Goal: Task Accomplishment & Management: Manage account settings

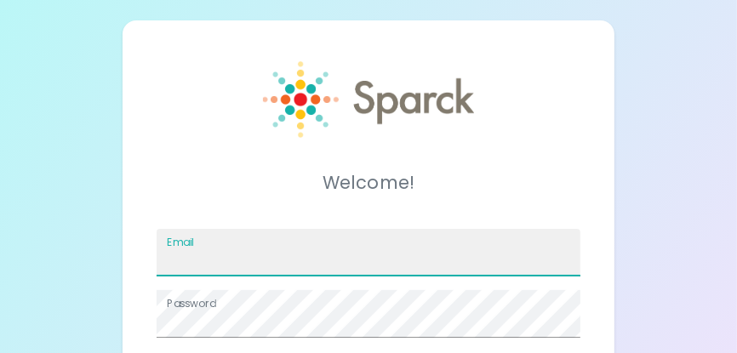
click at [213, 257] on input "Email" at bounding box center [367, 253] width 423 height 48
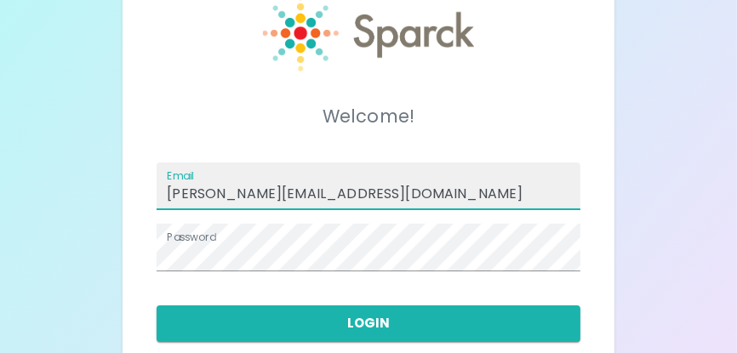
scroll to position [84, 0]
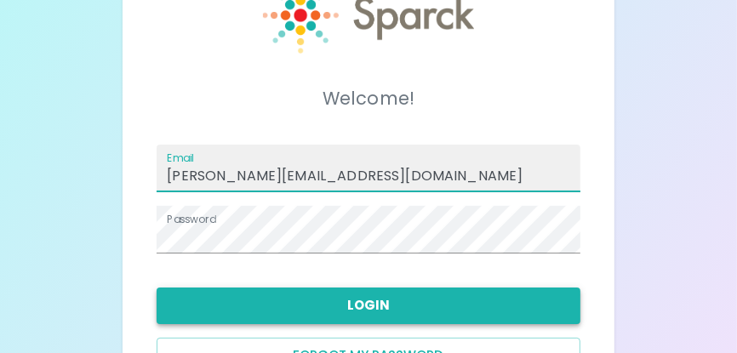
type input "[PERSON_NAME][EMAIL_ADDRESS][DOMAIN_NAME]"
click at [377, 303] on button "Login" at bounding box center [367, 305] width 423 height 36
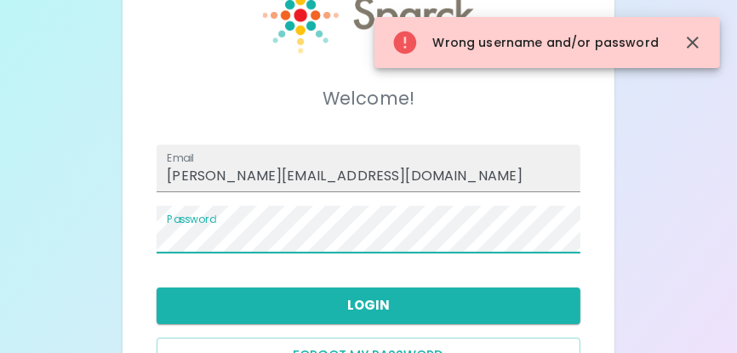
click at [134, 219] on div "Welcome! Email [PERSON_NAME][EMAIL_ADDRESS][DOMAIN_NAME] Password Login Forgot …" at bounding box center [367, 192] width 491 height 512
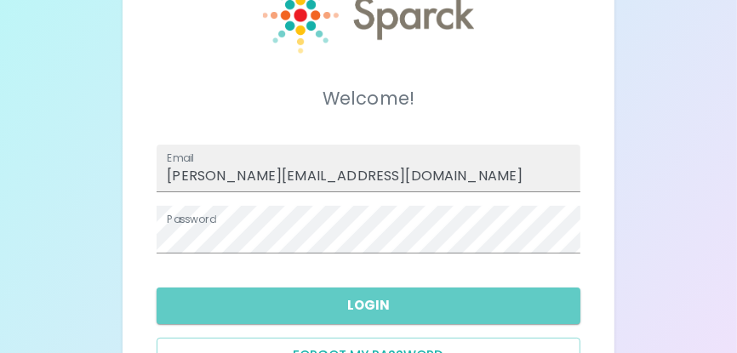
drag, startPoint x: 387, startPoint y: 296, endPoint x: 437, endPoint y: 323, distance: 57.1
click at [387, 297] on button "Login" at bounding box center [367, 305] width 423 height 36
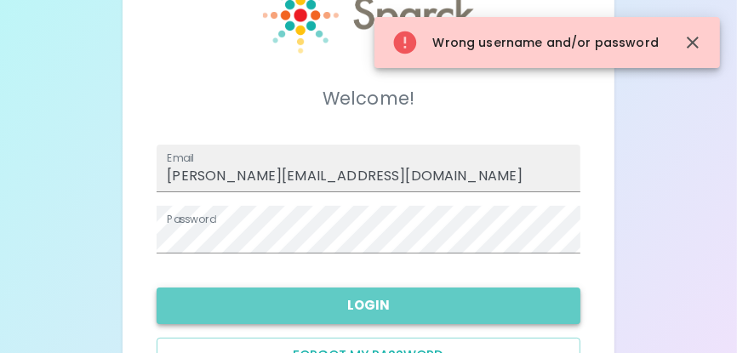
click at [358, 293] on button "Login" at bounding box center [367, 305] width 423 height 36
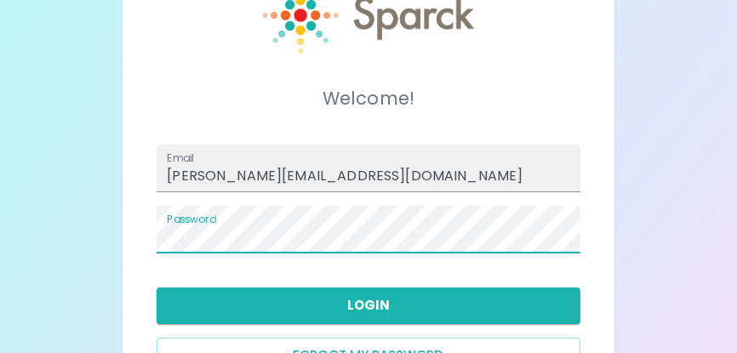
click at [106, 223] on div "Welcome! Email [PERSON_NAME][EMAIL_ADDRESS][DOMAIN_NAME] Password Login Forgot …" at bounding box center [368, 192] width 737 height 553
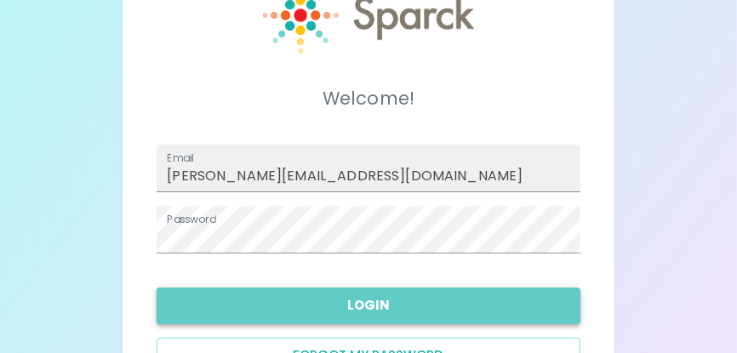
click at [415, 303] on button "Login" at bounding box center [367, 305] width 423 height 36
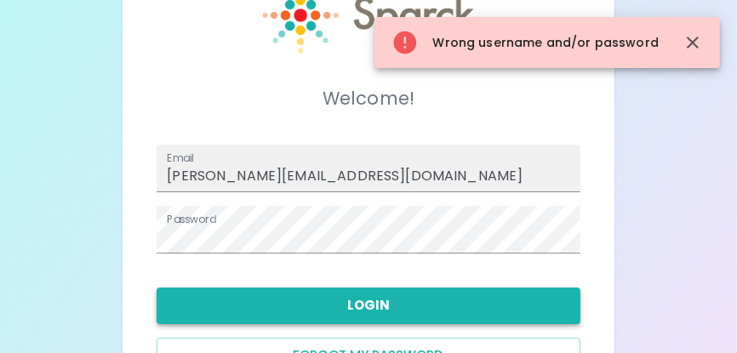
click at [374, 293] on button "Login" at bounding box center [367, 305] width 423 height 36
